Goal: Information Seeking & Learning: Check status

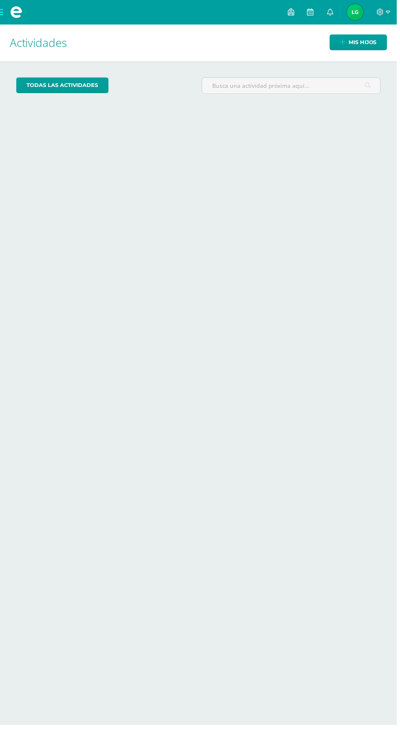
click at [360, 17] on img at bounding box center [358, 12] width 16 height 16
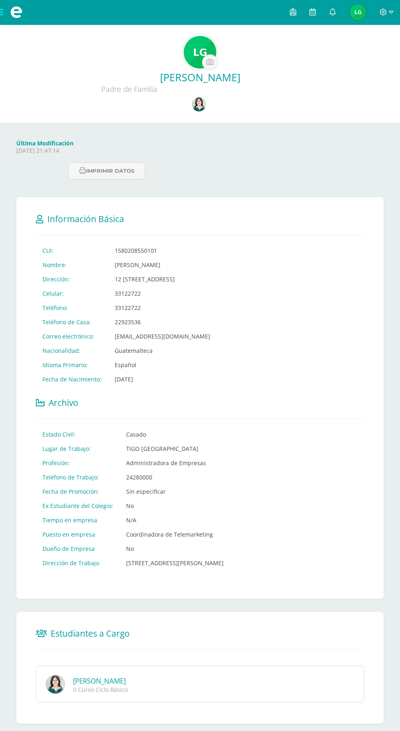
click at [201, 108] on img at bounding box center [199, 104] width 14 height 14
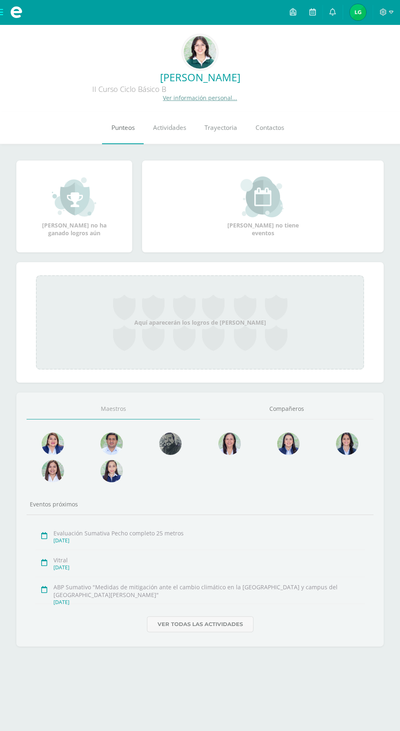
click at [120, 124] on span "Punteos" at bounding box center [122, 127] width 23 height 9
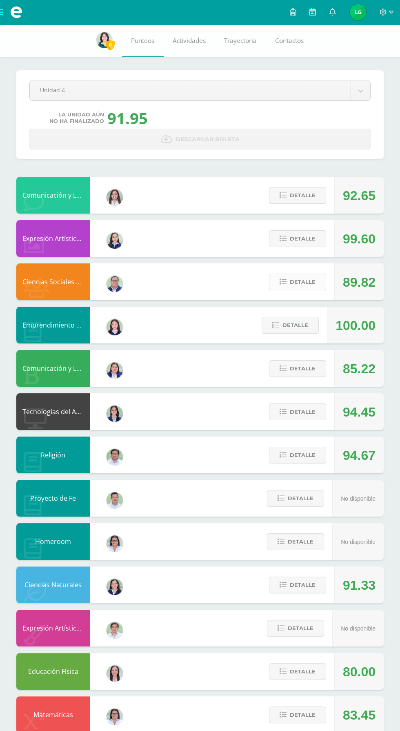
click at [287, 281] on button "Detalle" at bounding box center [297, 281] width 57 height 17
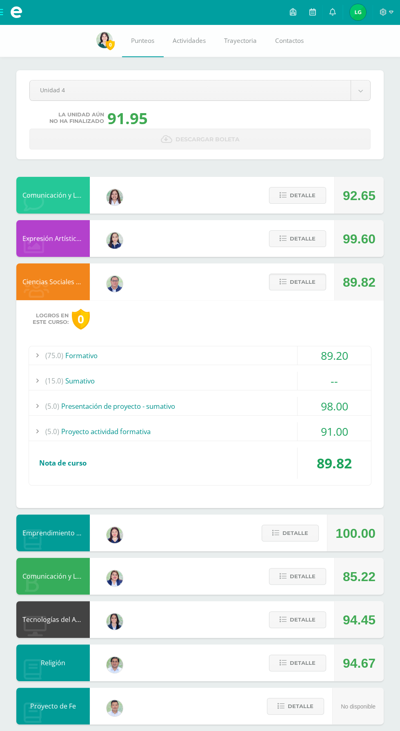
click at [49, 379] on span "(15.0)" at bounding box center [54, 380] width 18 height 18
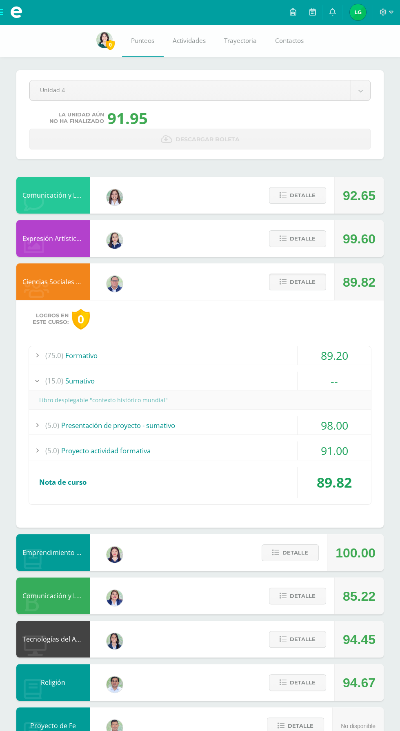
click at [282, 282] on icon at bounding box center [283, 281] width 7 height 7
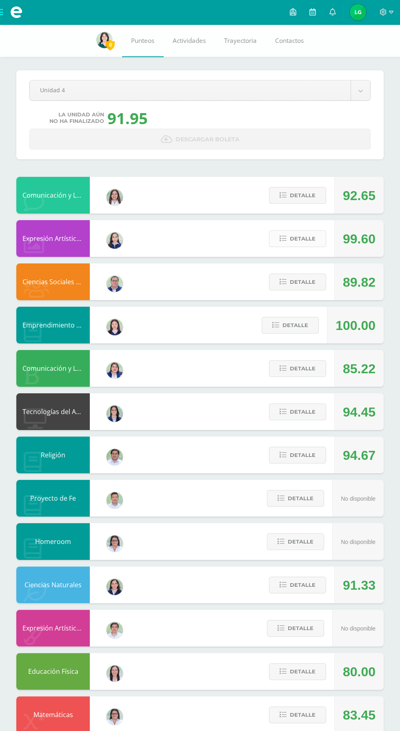
click at [300, 238] on span "Detalle" at bounding box center [303, 238] width 26 height 15
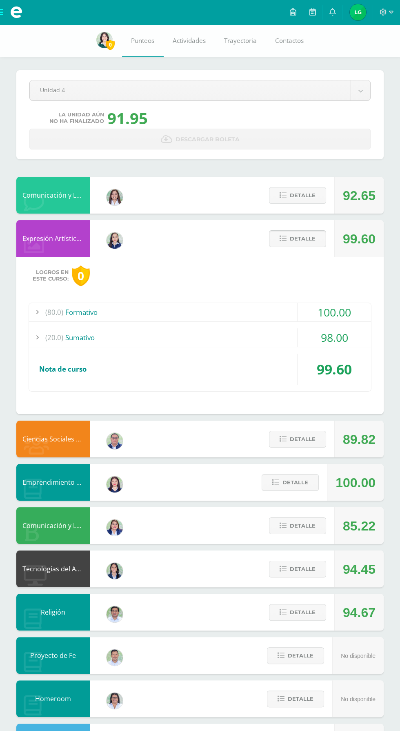
click at [282, 238] on icon at bounding box center [283, 238] width 7 height 7
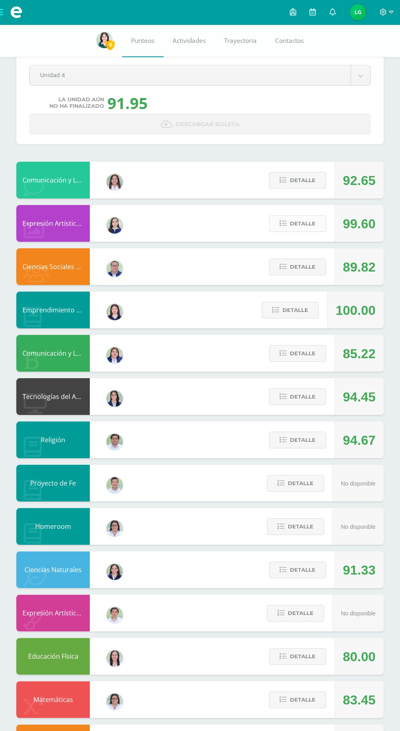
scroll to position [18, 0]
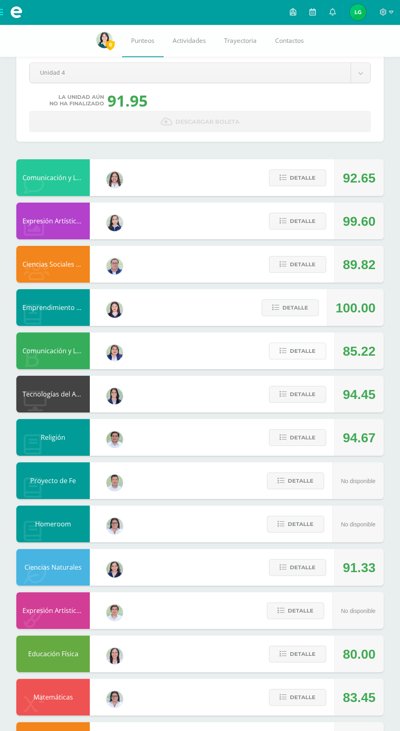
click at [304, 355] on span "Detalle" at bounding box center [303, 350] width 26 height 15
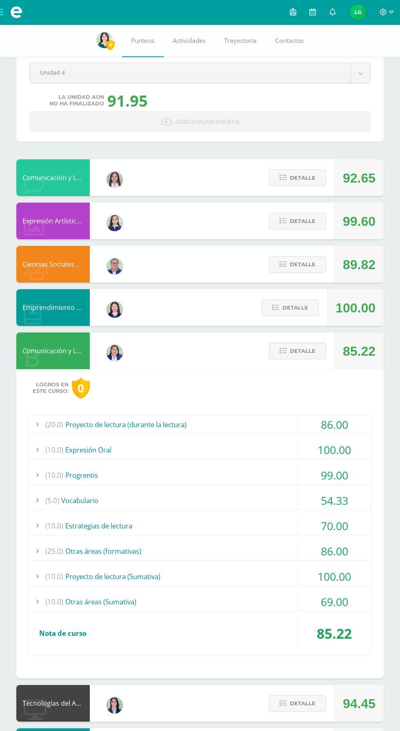
click at [193, 606] on div "(10.0) Otras áreas ([GEOGRAPHIC_DATA])" at bounding box center [200, 601] width 342 height 18
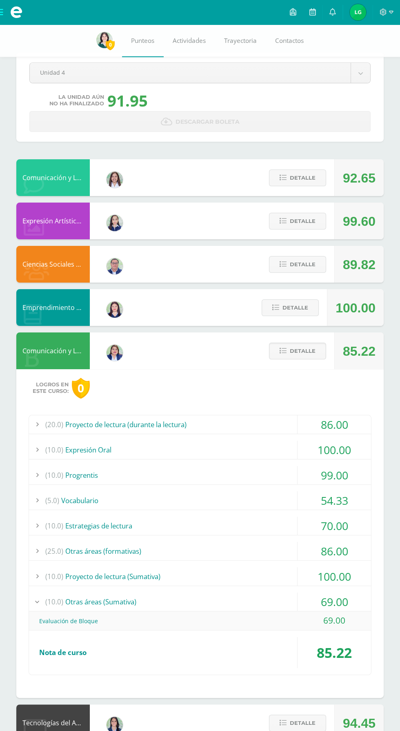
click at [209, 592] on div "(10.0) Otras áreas ([GEOGRAPHIC_DATA])" at bounding box center [200, 601] width 342 height 18
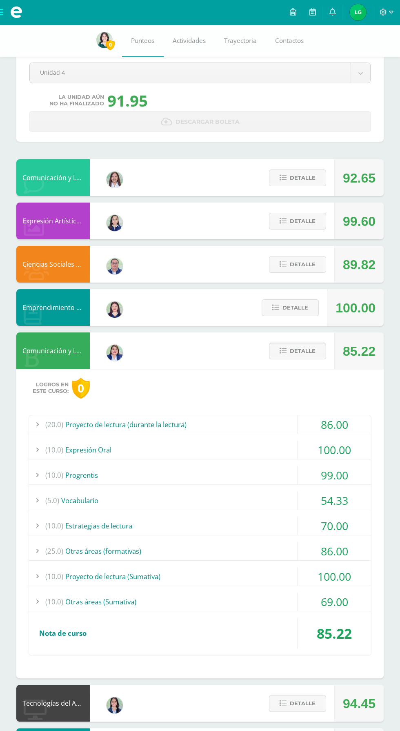
click at [295, 354] on span "Detalle" at bounding box center [303, 350] width 26 height 15
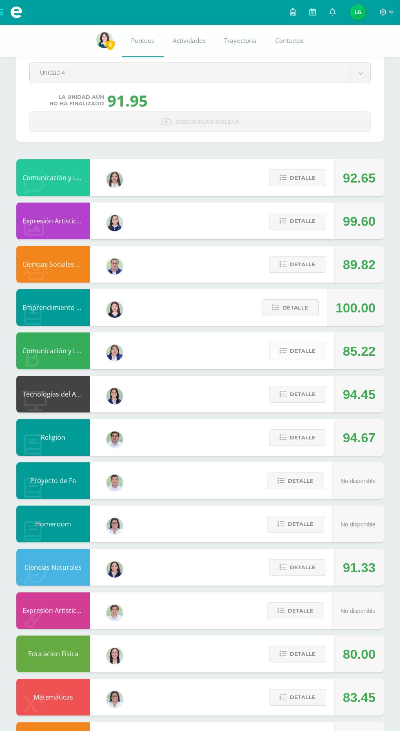
scroll to position [46, 0]
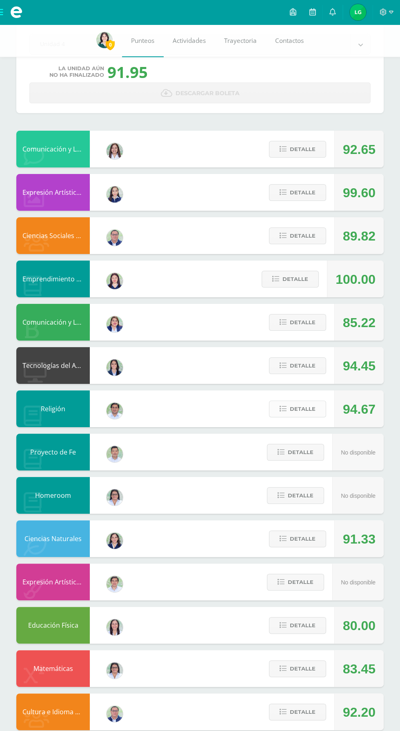
click at [313, 404] on span "Detalle" at bounding box center [303, 408] width 26 height 15
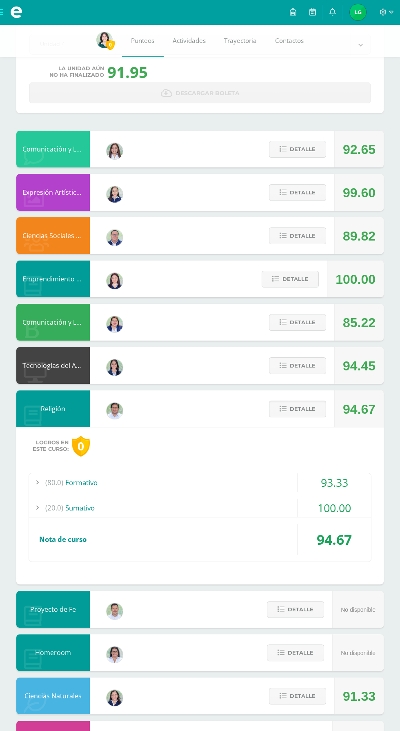
click at [289, 485] on div "(80.0) Formativo" at bounding box center [200, 482] width 342 height 18
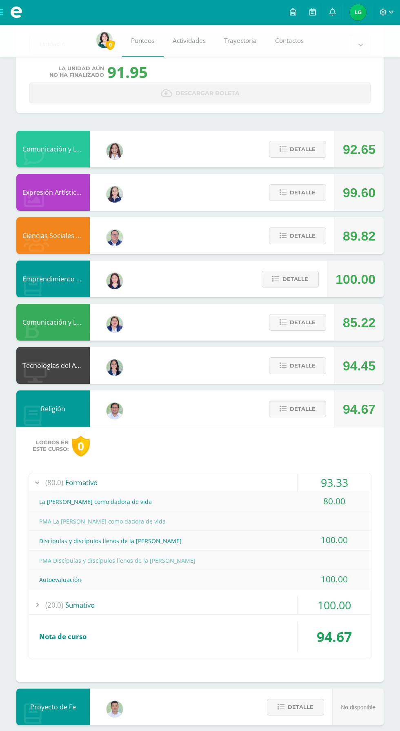
click at [320, 412] on button "Detalle" at bounding box center [297, 408] width 57 height 17
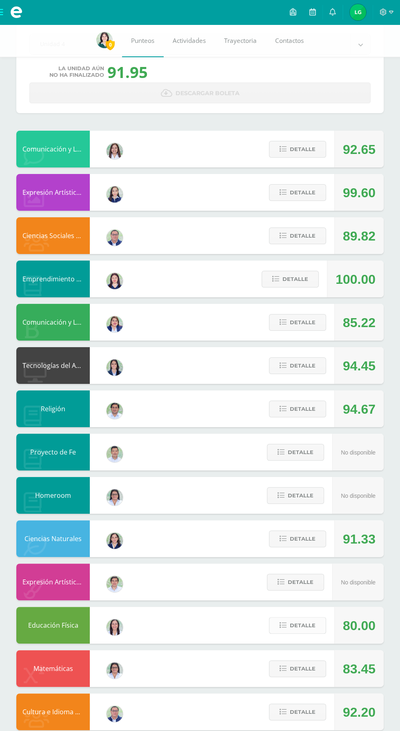
click at [311, 631] on span "Detalle" at bounding box center [303, 625] width 26 height 15
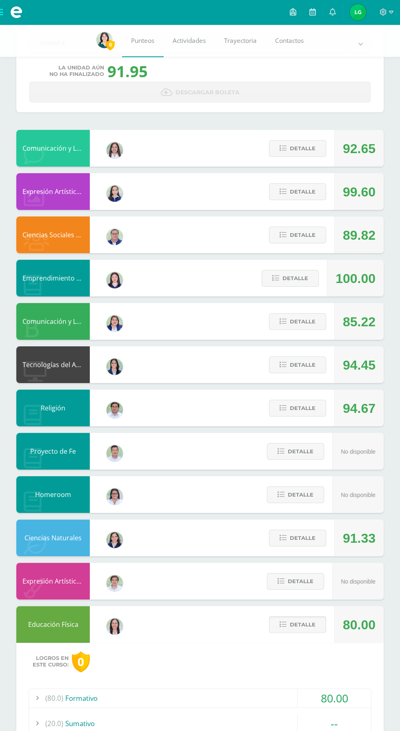
click at [309, 625] on span "Detalle" at bounding box center [303, 624] width 26 height 15
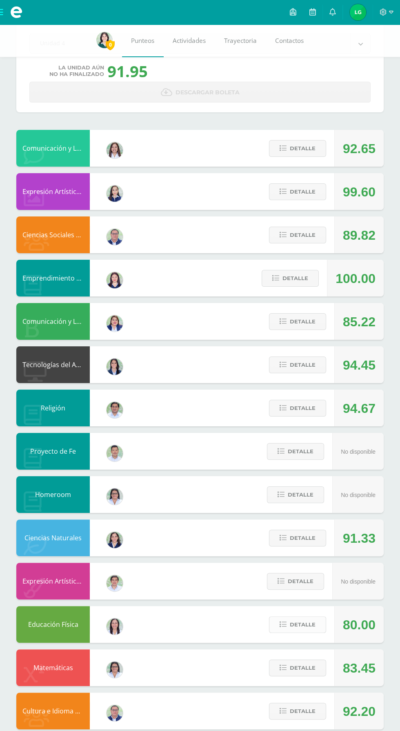
scroll to position [46, 0]
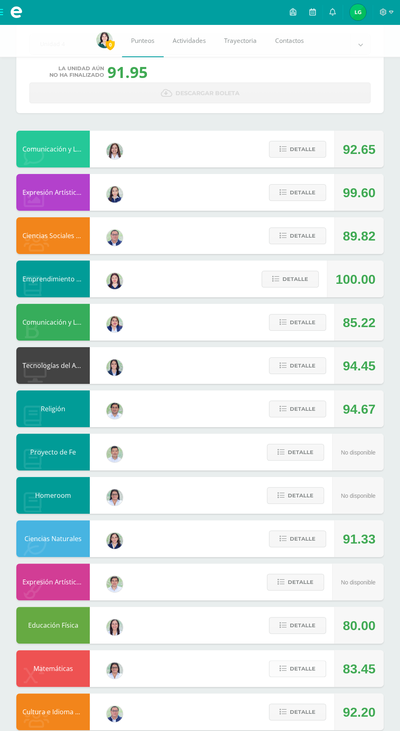
click at [293, 672] on span "Detalle" at bounding box center [303, 668] width 26 height 15
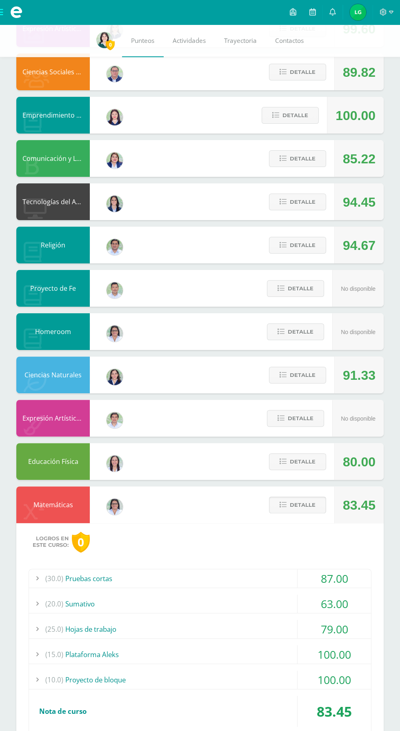
scroll to position [278, 0]
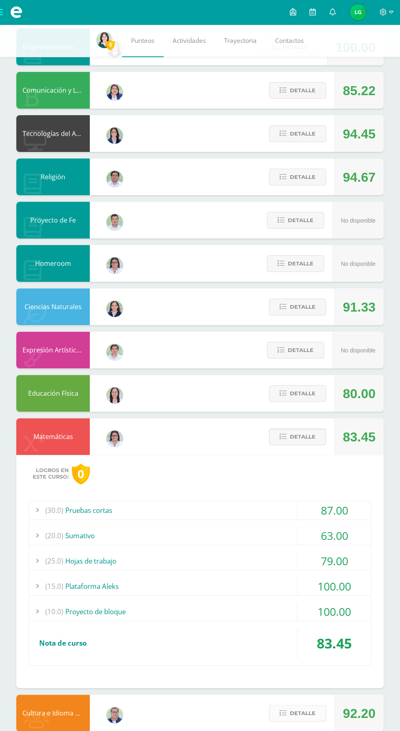
click at [301, 711] on span "Detalle" at bounding box center [303, 712] width 26 height 15
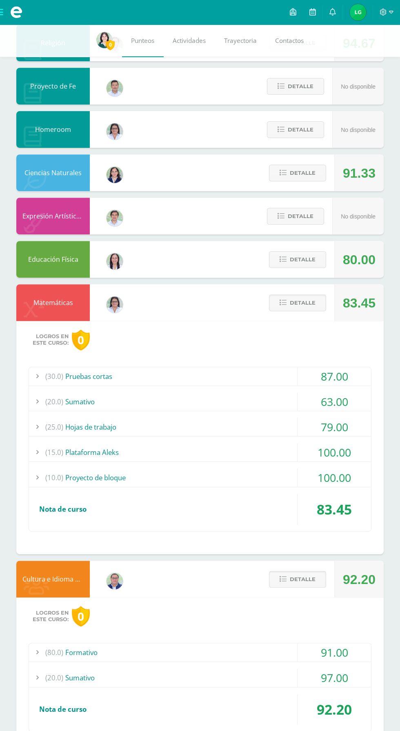
scroll to position [435, 0]
